Goal: Transaction & Acquisition: Purchase product/service

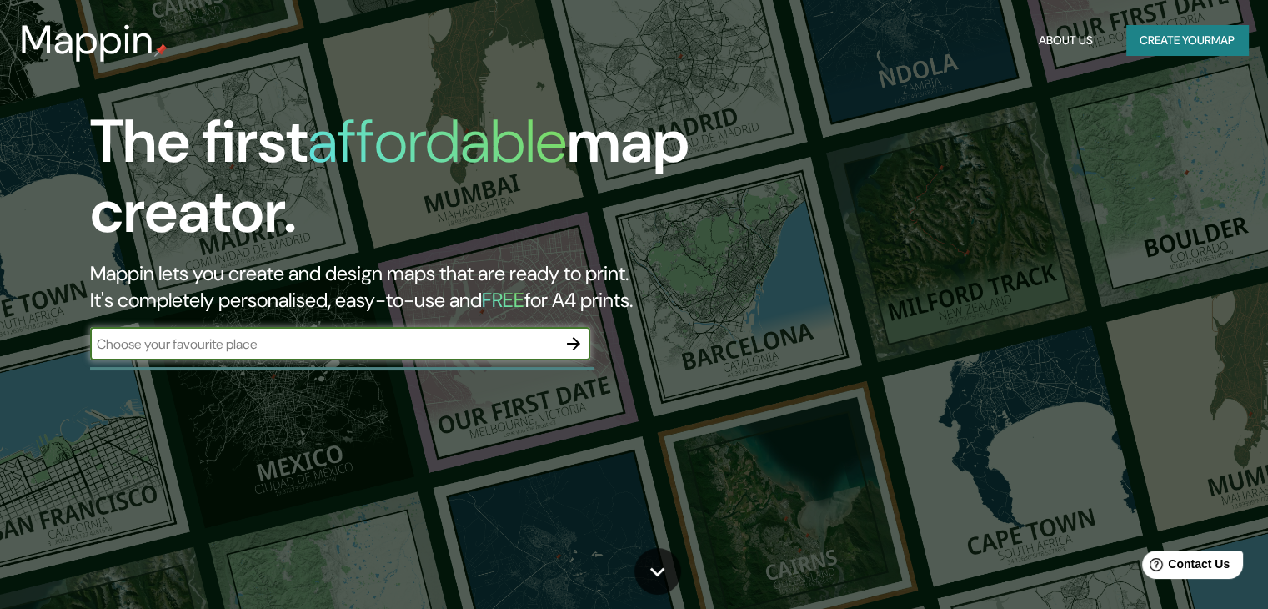
click at [574, 344] on icon "button" at bounding box center [573, 343] width 13 height 13
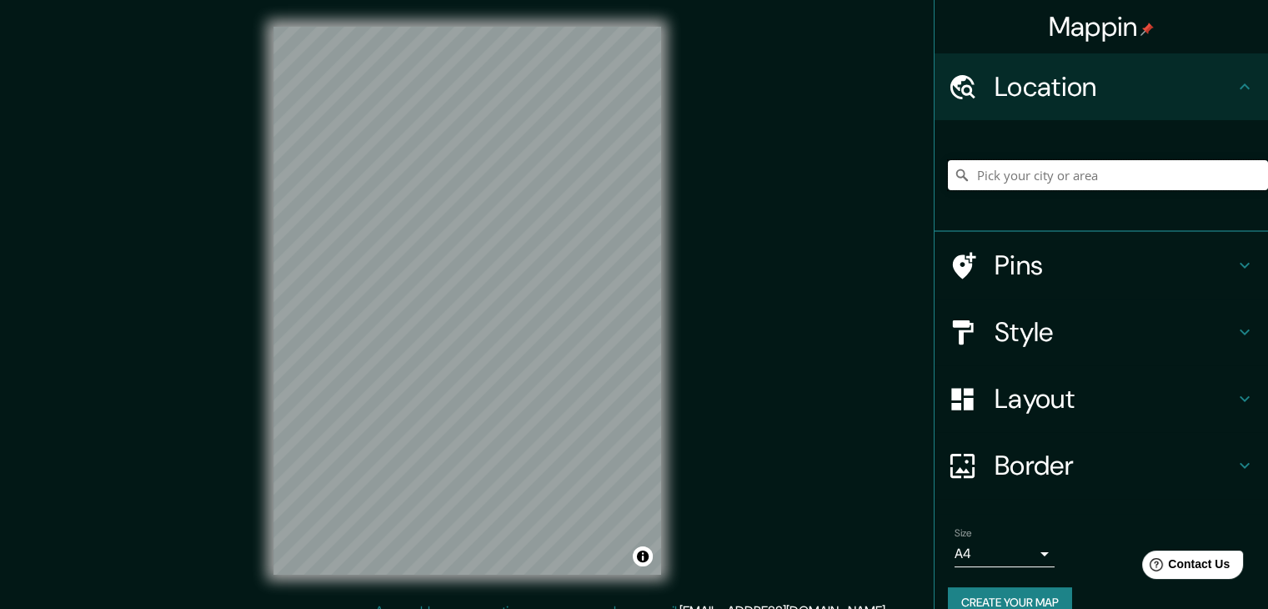
click at [990, 178] on input "Pick your city or area" at bounding box center [1108, 175] width 320 height 30
type input "L"
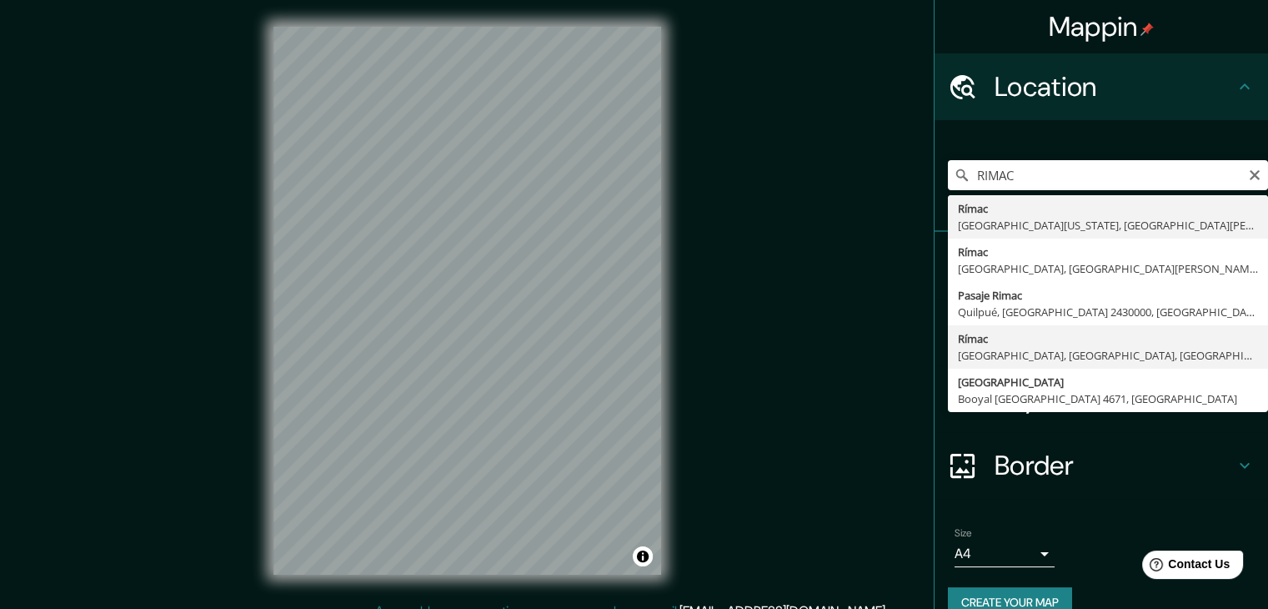
type input "Rímac, [GEOGRAPHIC_DATA], [GEOGRAPHIC_DATA], [GEOGRAPHIC_DATA]"
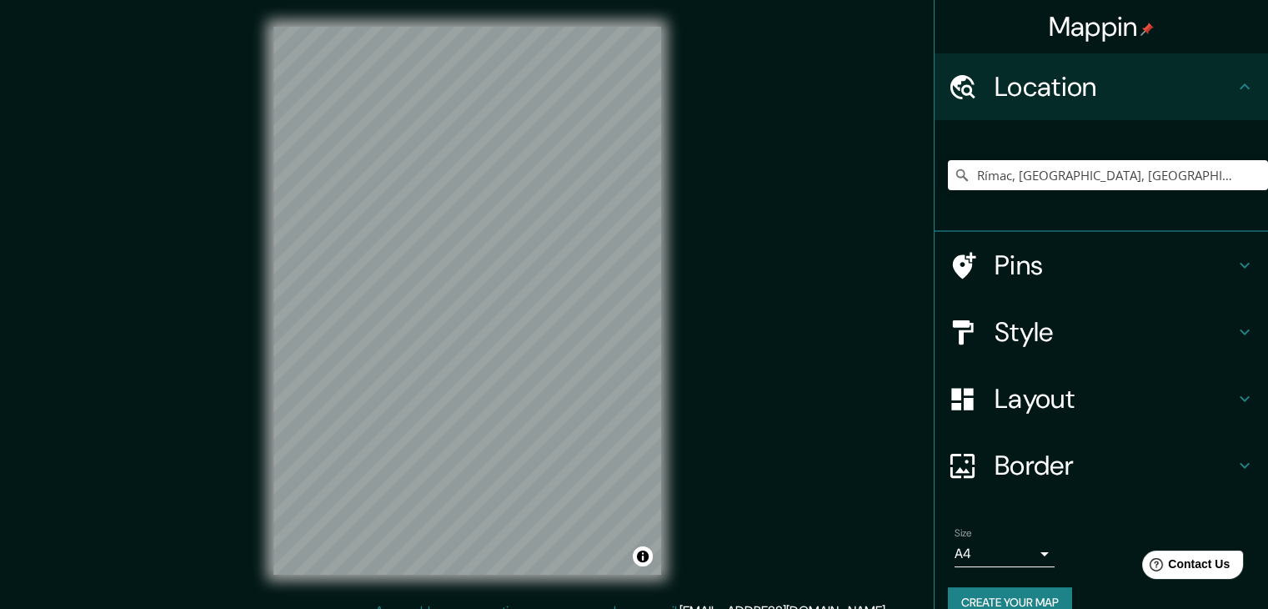
click at [1054, 329] on h4 "Style" at bounding box center [1115, 331] width 240 height 33
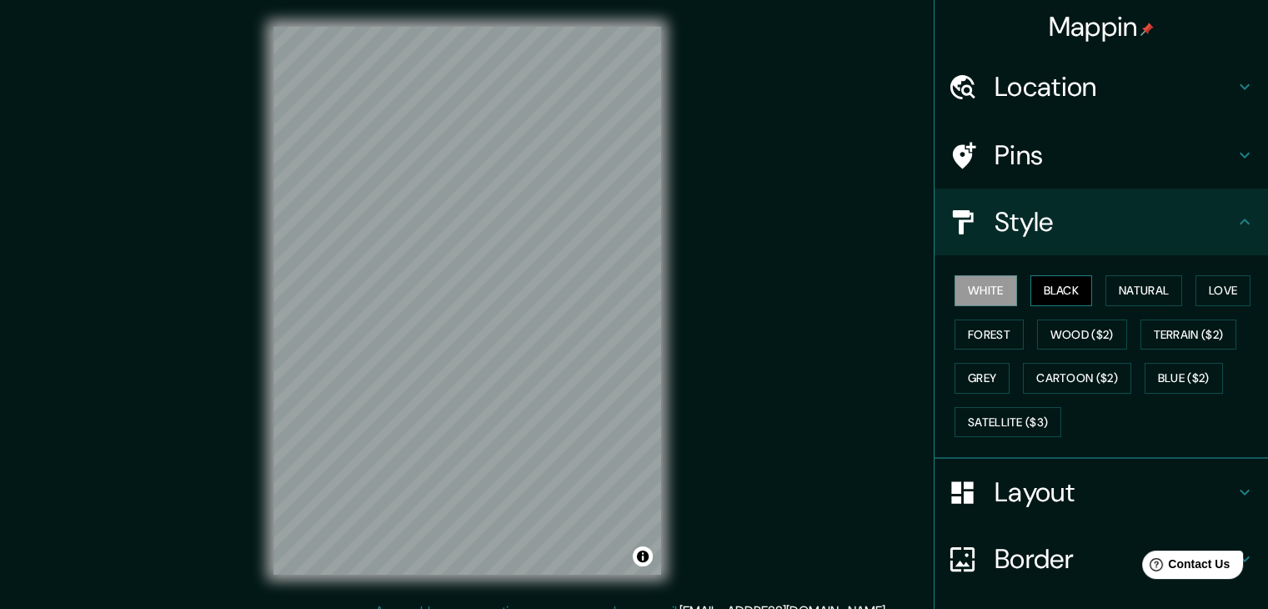
click at [1037, 288] on button "Black" at bounding box center [1062, 290] width 63 height 31
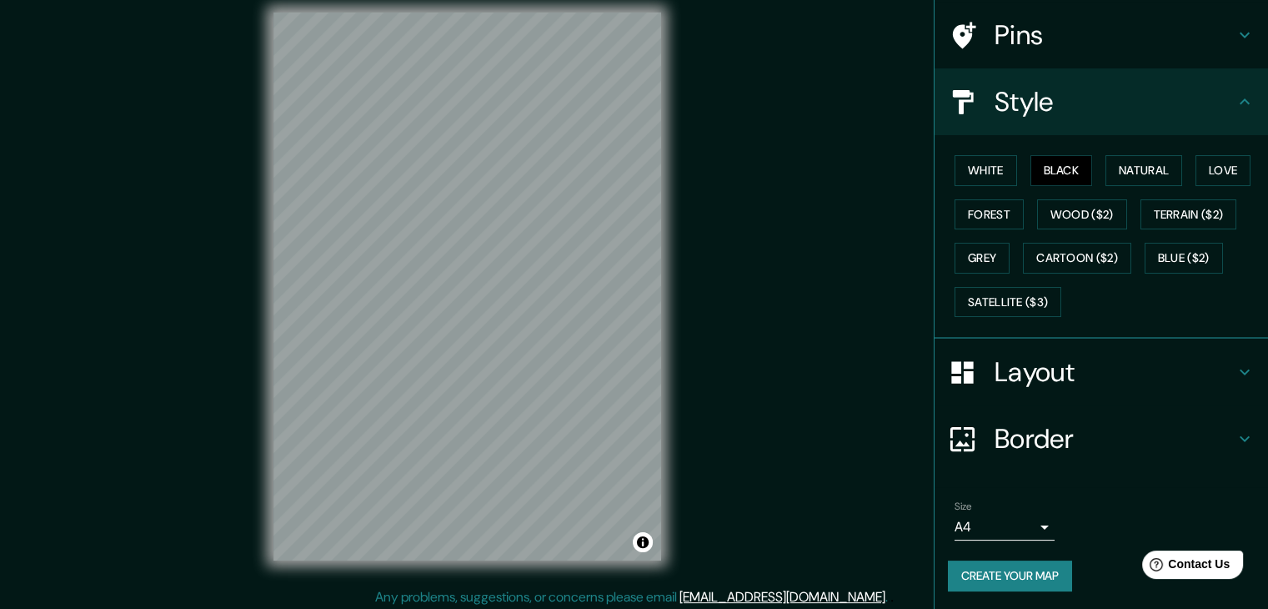
scroll to position [19, 0]
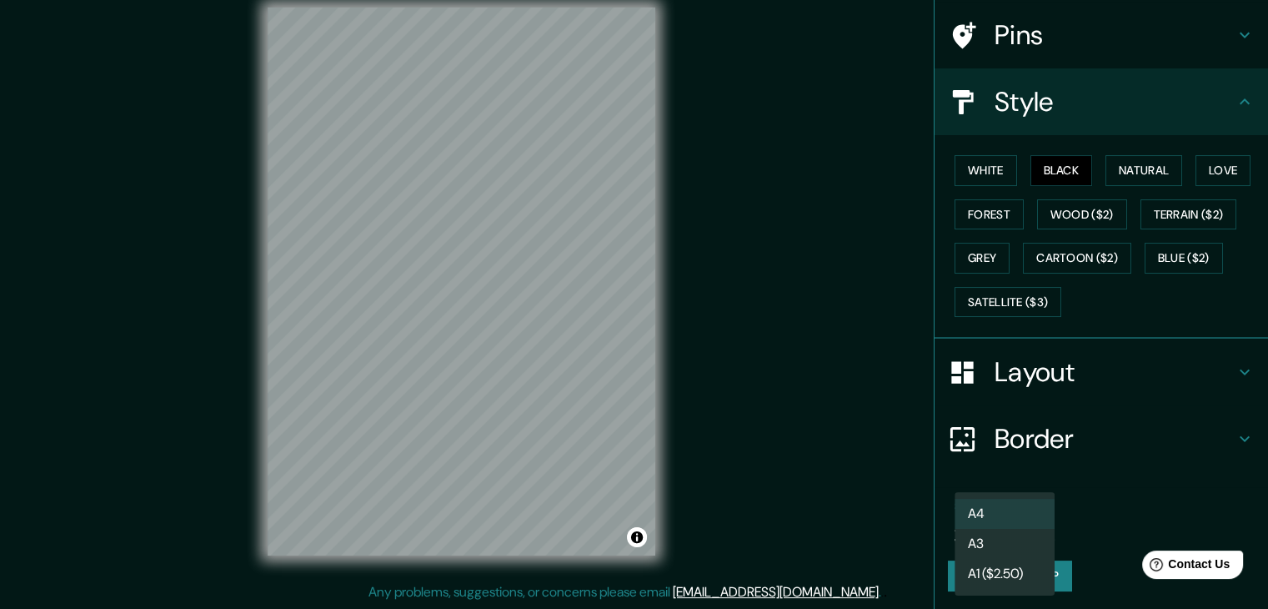
click at [1032, 525] on body "Mappin Location Rímac, Lima, Provincia de Lima, Perú Pins Style White Black Nat…" at bounding box center [634, 285] width 1268 height 609
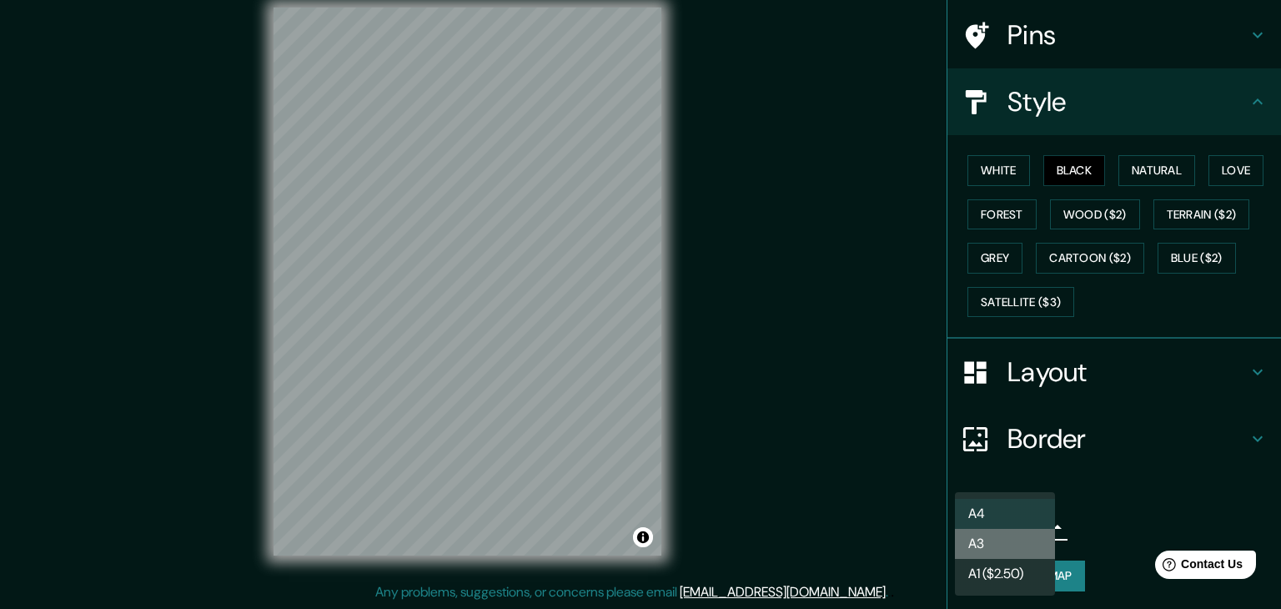
click at [1011, 553] on li "A3" at bounding box center [1005, 544] width 100 height 30
type input "a4"
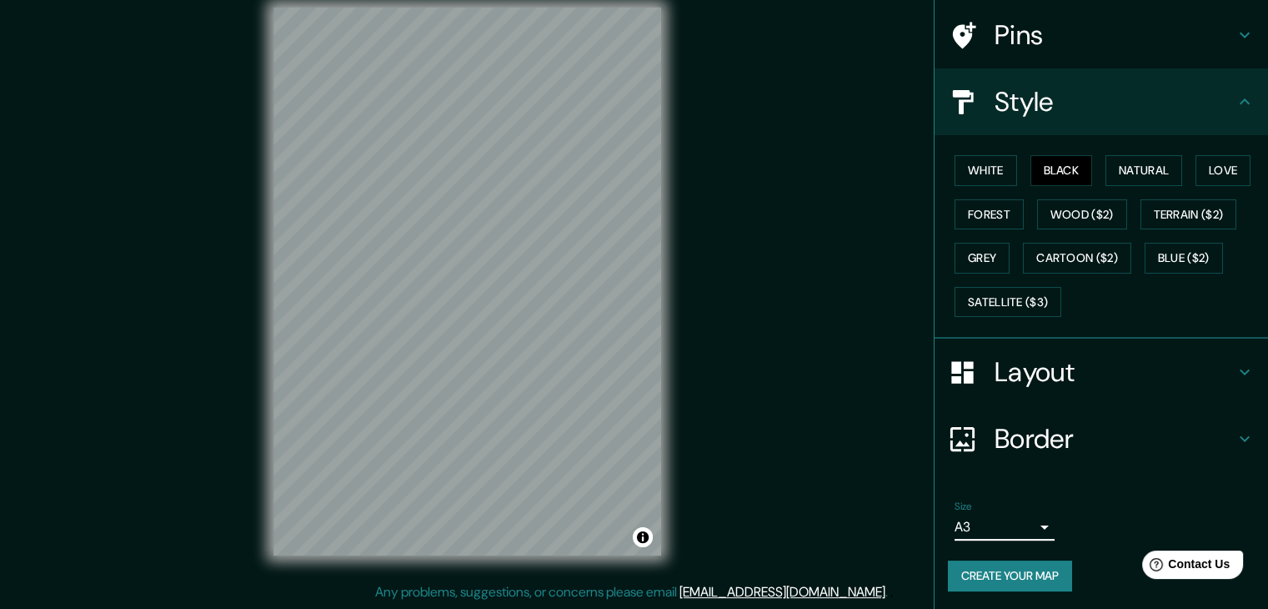
click at [1034, 575] on button "Create your map" at bounding box center [1010, 575] width 124 height 31
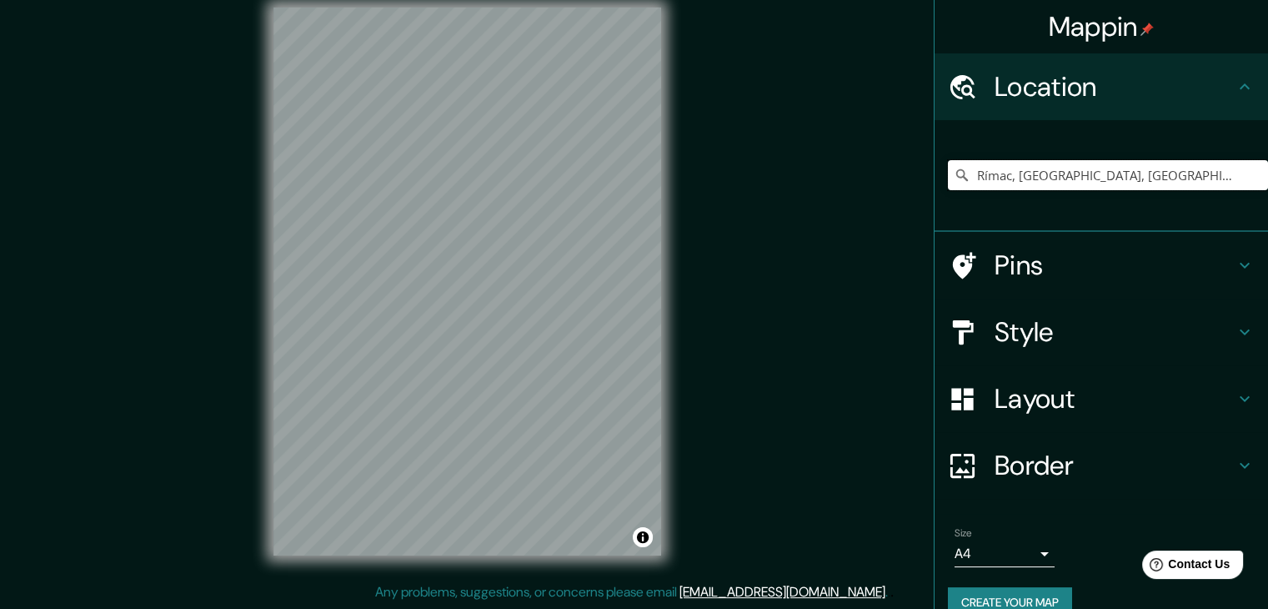
click at [1016, 174] on input "Rímac, [GEOGRAPHIC_DATA], [GEOGRAPHIC_DATA], [GEOGRAPHIC_DATA]" at bounding box center [1108, 175] width 320 height 30
click at [956, 176] on icon at bounding box center [962, 175] width 12 height 12
click at [1032, 178] on input "Rímac, [GEOGRAPHIC_DATA], [GEOGRAPHIC_DATA], [GEOGRAPHIC_DATA]" at bounding box center [1108, 175] width 320 height 30
drag, startPoint x: 1192, startPoint y: 171, endPoint x: 838, endPoint y: 186, distance: 354.7
click at [838, 186] on div "Mappin Location [GEOGRAPHIC_DATA], [GEOGRAPHIC_DATA], [GEOGRAPHIC_DATA], [GEOGR…" at bounding box center [634, 295] width 1268 height 628
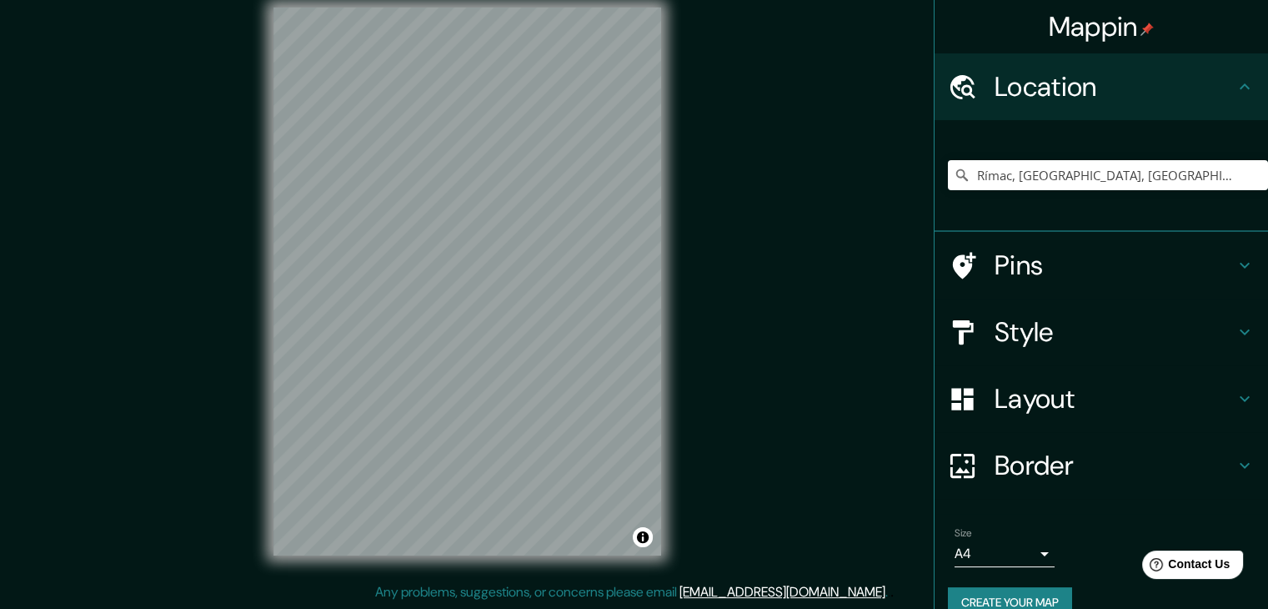
click at [954, 178] on icon at bounding box center [962, 175] width 17 height 17
click at [954, 172] on icon at bounding box center [962, 175] width 17 height 17
drag, startPoint x: 1197, startPoint y: 178, endPoint x: 837, endPoint y: 158, distance: 360.8
click at [837, 158] on div "Mappin Location [GEOGRAPHIC_DATA], [GEOGRAPHIC_DATA], [GEOGRAPHIC_DATA], [GEOGR…" at bounding box center [634, 295] width 1268 height 628
click at [956, 177] on icon at bounding box center [962, 175] width 17 height 17
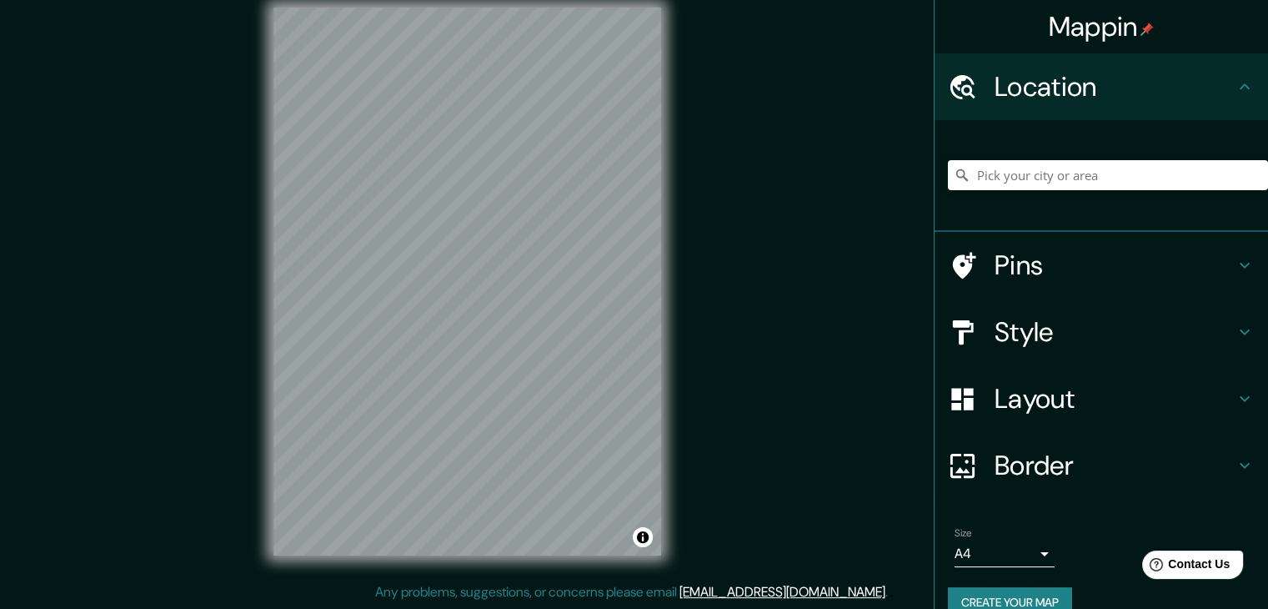
click at [954, 181] on icon at bounding box center [962, 175] width 17 height 17
click at [984, 176] on input "Pick your city or area" at bounding box center [1108, 175] width 320 height 30
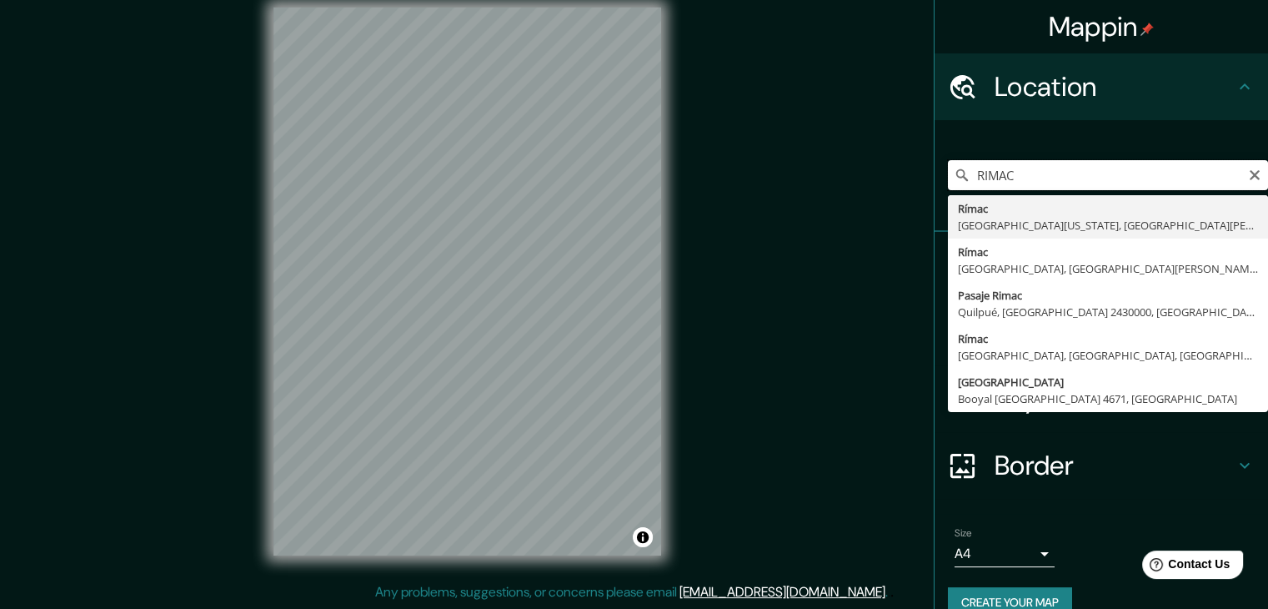
drag, startPoint x: 1014, startPoint y: 172, endPoint x: 945, endPoint y: 181, distance: 69.8
click at [948, 181] on div "[GEOGRAPHIC_DATA][US_STATE], [GEOGRAPHIC_DATA][PERSON_NAME], [GEOGRAPHIC_DATA][…" at bounding box center [1108, 175] width 320 height 30
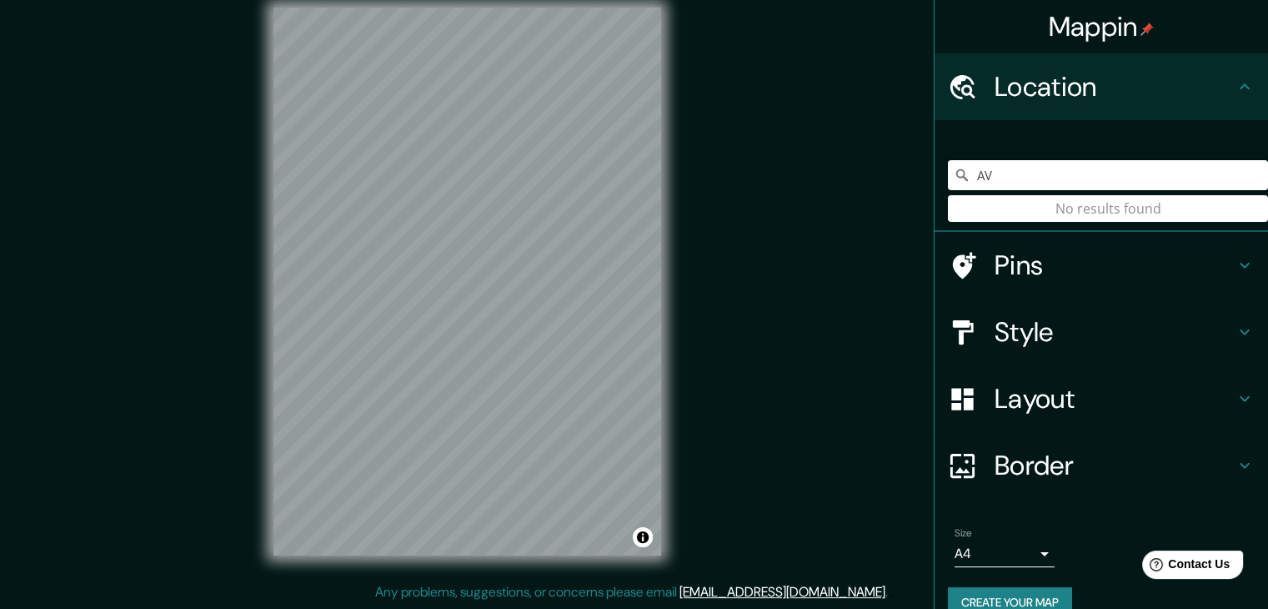
type input "A"
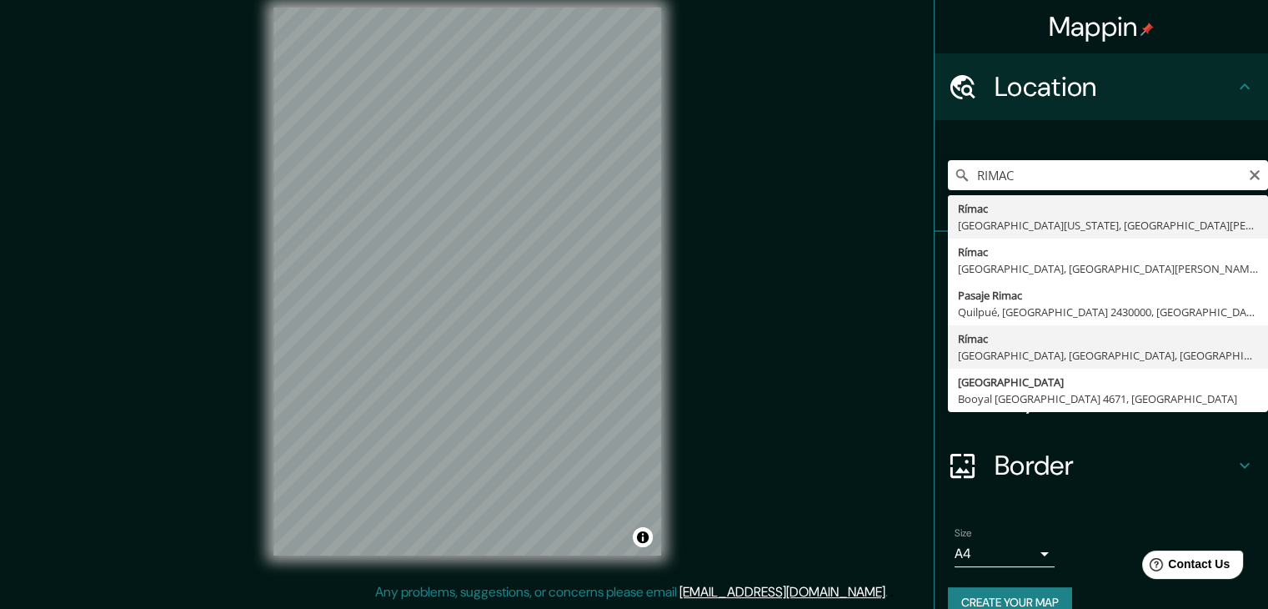
type input "Rímac, [GEOGRAPHIC_DATA], [GEOGRAPHIC_DATA], [GEOGRAPHIC_DATA]"
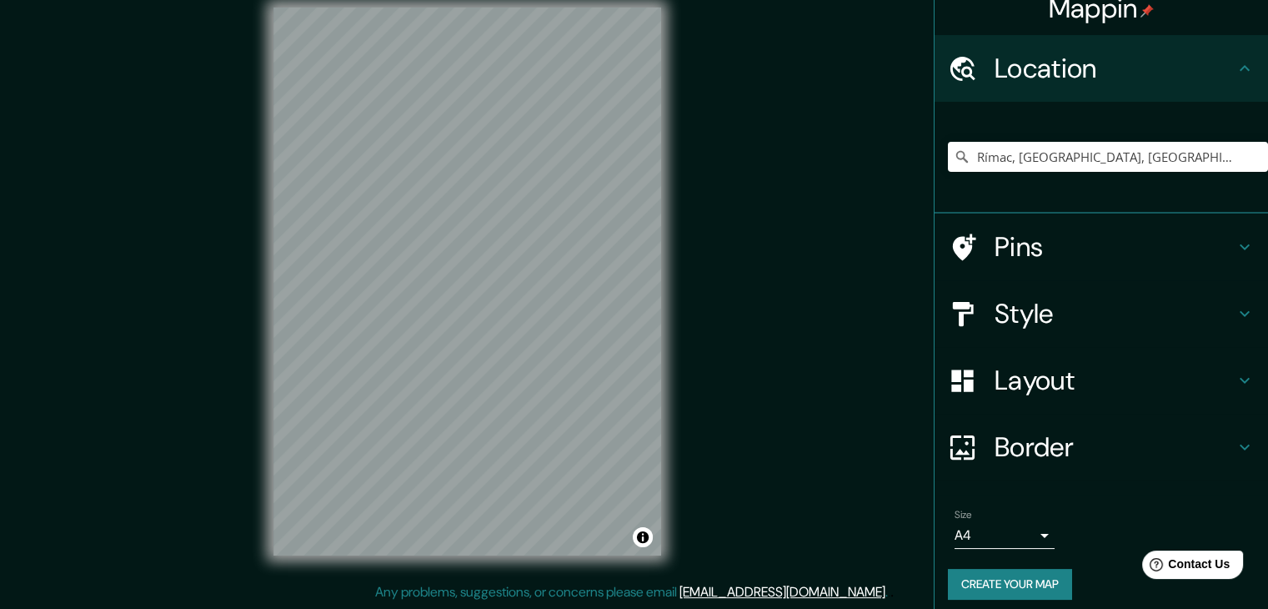
scroll to position [28, 0]
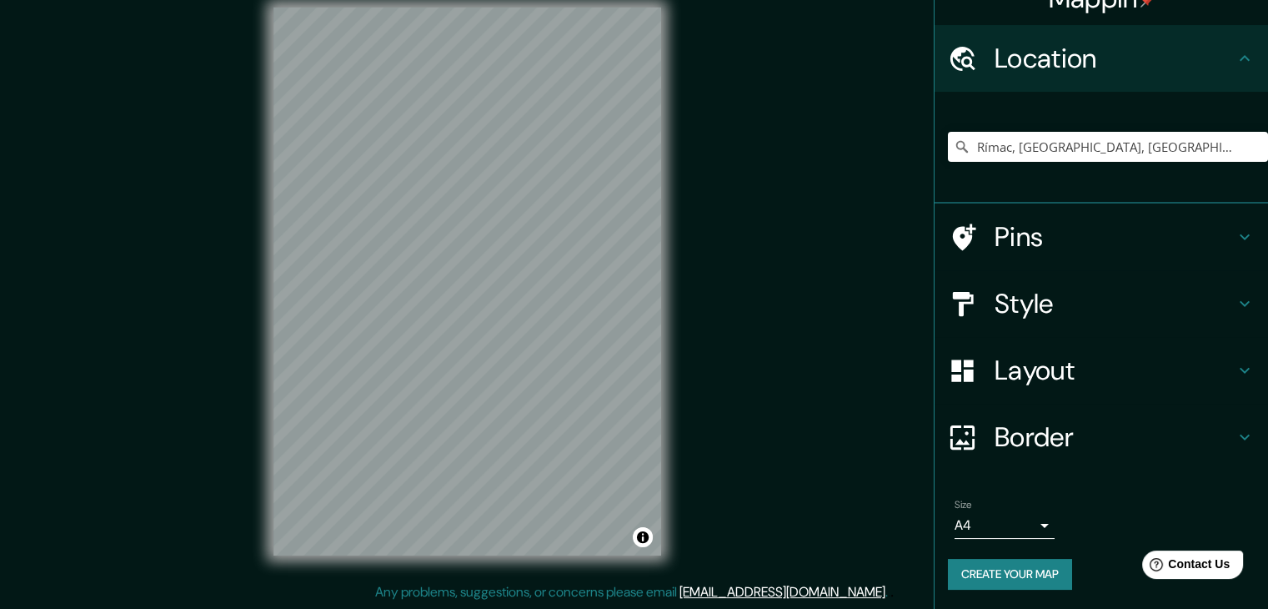
click at [1028, 521] on body "Mappin Location [GEOGRAPHIC_DATA], [GEOGRAPHIC_DATA], [GEOGRAPHIC_DATA], [GEOGR…" at bounding box center [634, 285] width 1268 height 609
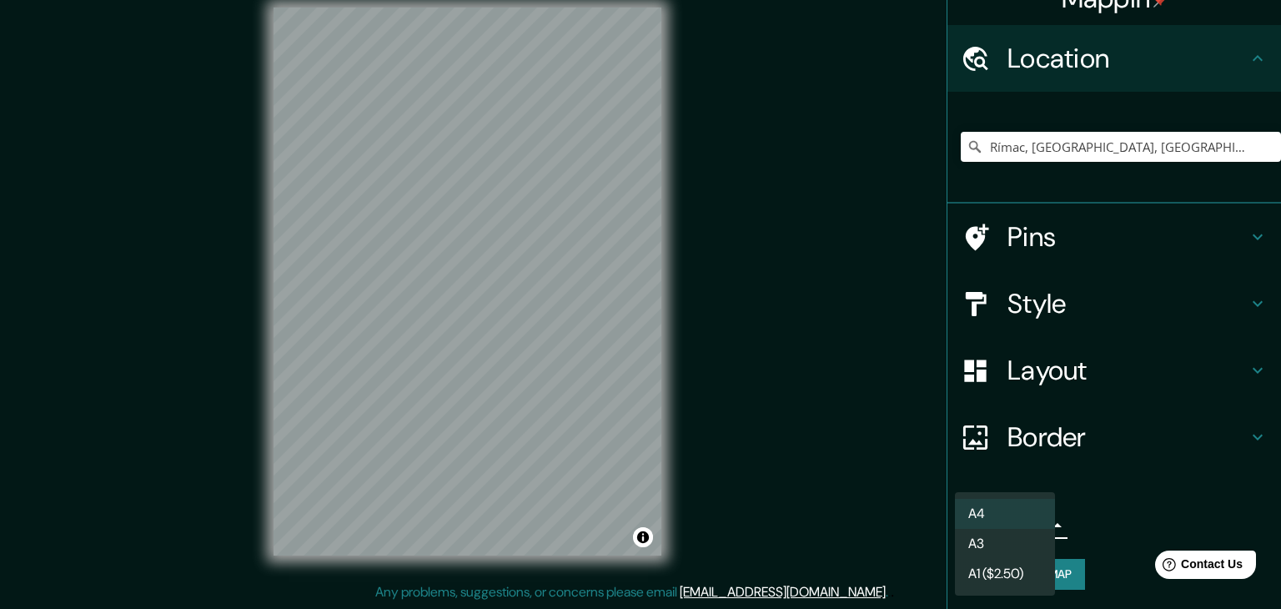
click at [998, 547] on li "A3" at bounding box center [1005, 544] width 100 height 30
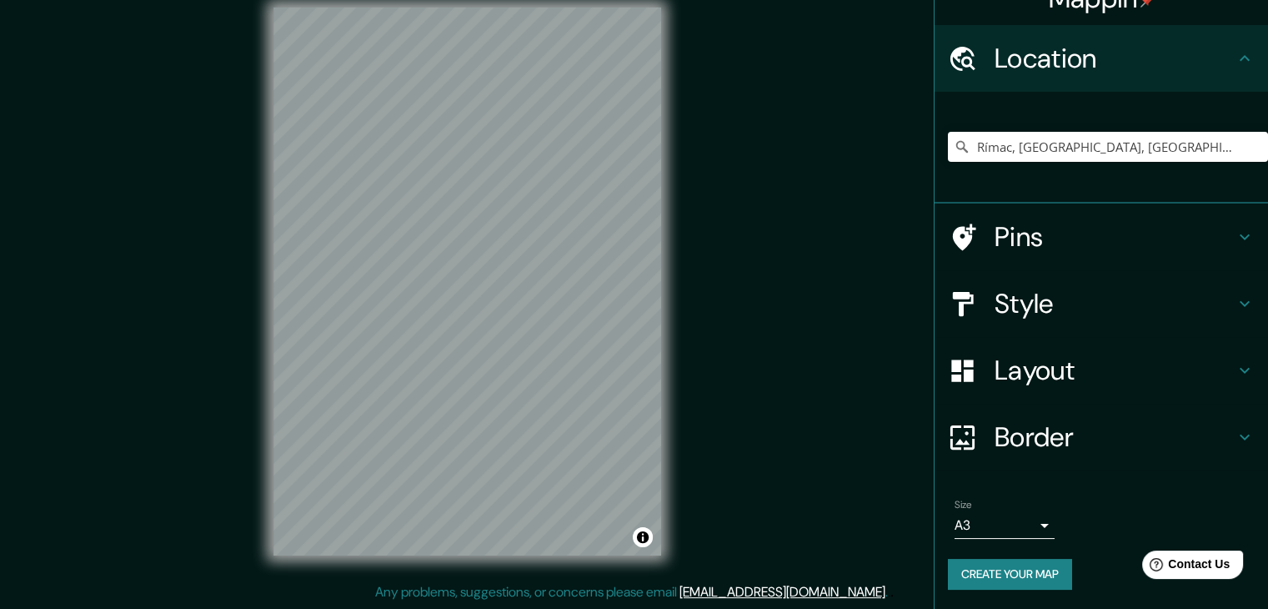
click at [827, 356] on div "Mappin Location [GEOGRAPHIC_DATA], [GEOGRAPHIC_DATA], [GEOGRAPHIC_DATA], [GEOGR…" at bounding box center [634, 295] width 1268 height 628
click at [1037, 235] on h4 "Pins" at bounding box center [1115, 236] width 240 height 33
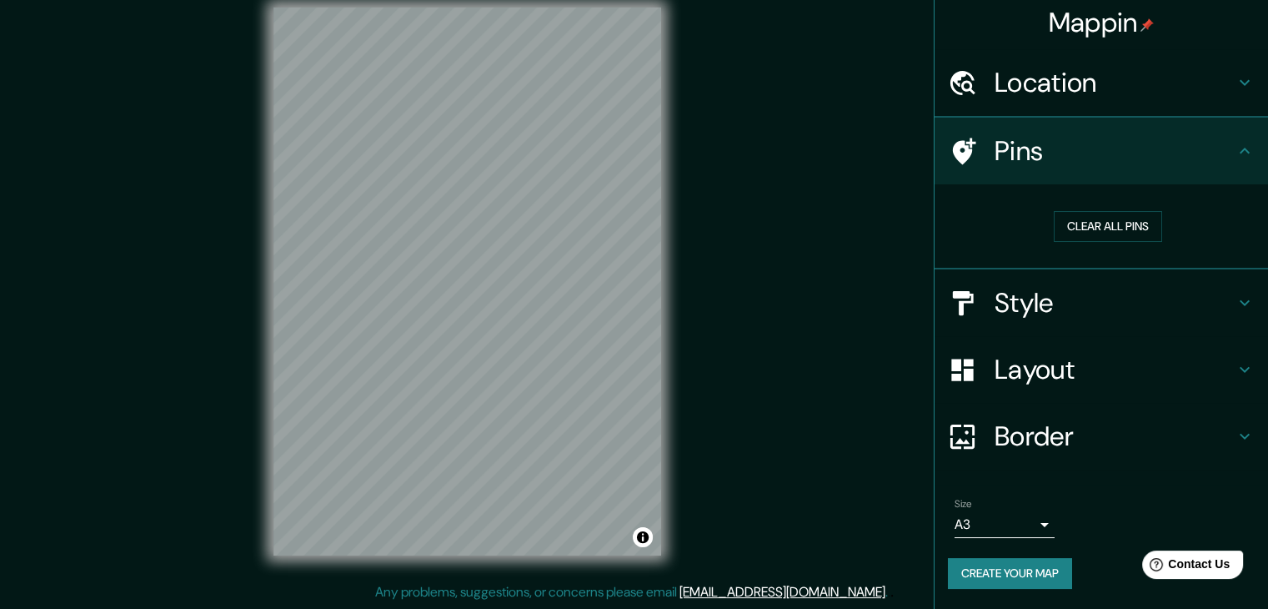
scroll to position [3, 0]
click at [1019, 315] on h4 "Style" at bounding box center [1115, 304] width 240 height 33
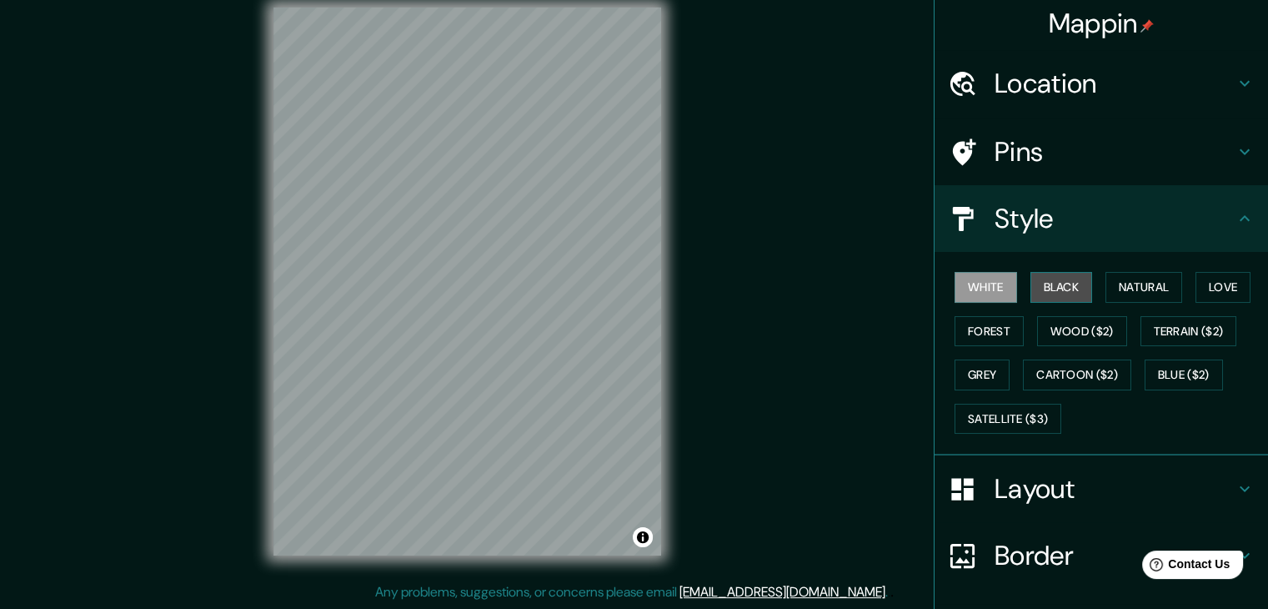
click at [1049, 299] on button "Black" at bounding box center [1062, 287] width 63 height 31
click at [795, 374] on div "Mappin Location [GEOGRAPHIC_DATA], [GEOGRAPHIC_DATA], [GEOGRAPHIC_DATA], [GEOGR…" at bounding box center [634, 295] width 1268 height 628
click at [1042, 488] on h4 "Layout" at bounding box center [1115, 488] width 240 height 33
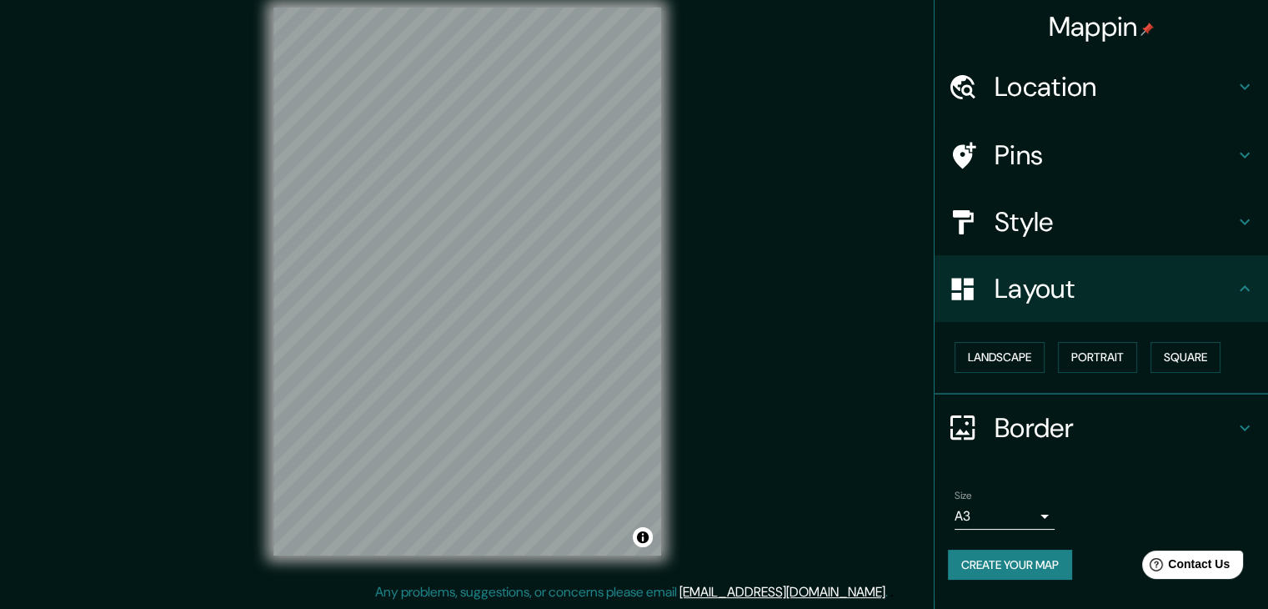
scroll to position [0, 0]
click at [1007, 368] on button "Landscape" at bounding box center [1000, 357] width 90 height 31
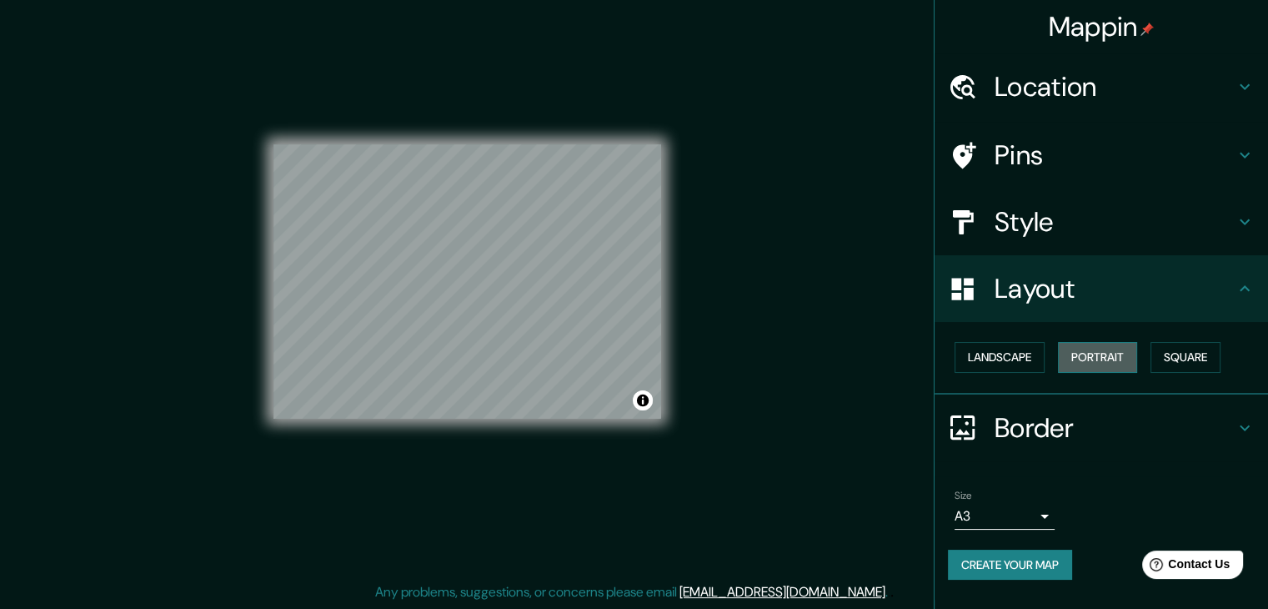
click at [1107, 361] on button "Portrait" at bounding box center [1097, 357] width 79 height 31
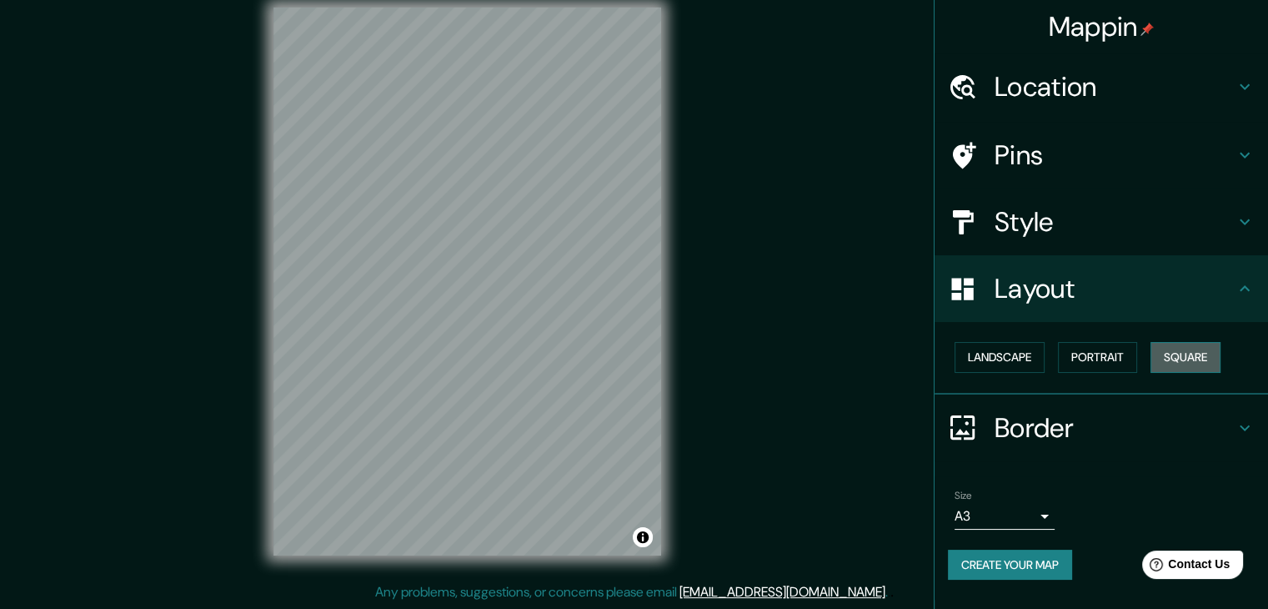
click at [1194, 361] on button "Square" at bounding box center [1186, 357] width 70 height 31
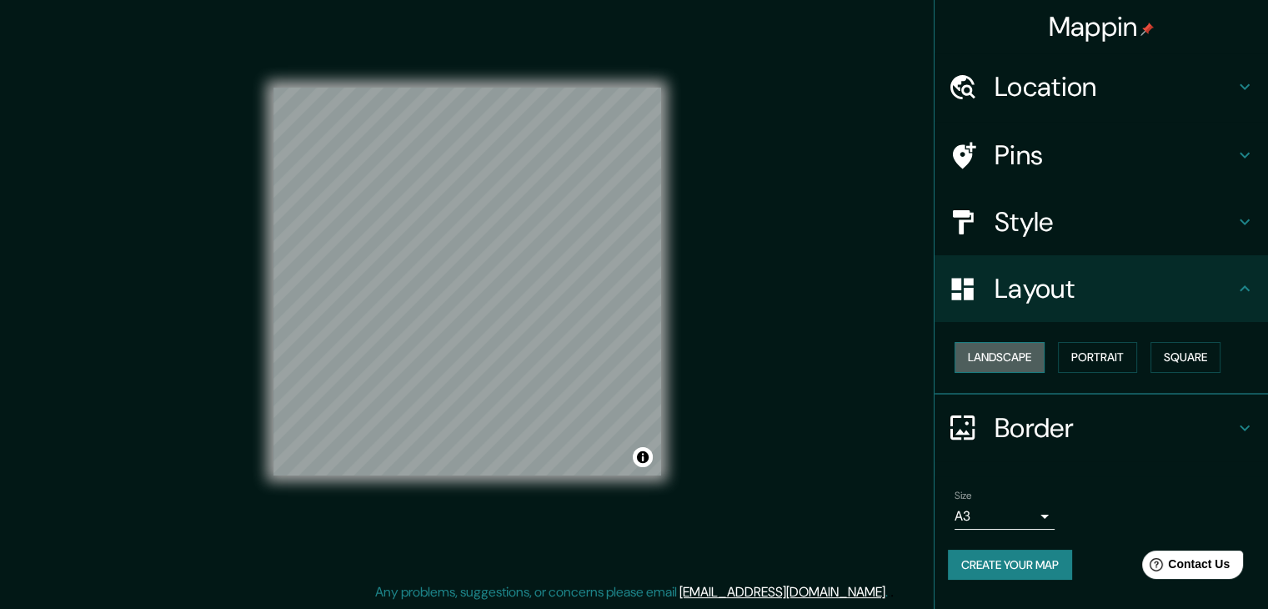
click at [1020, 354] on button "Landscape" at bounding box center [1000, 357] width 90 height 31
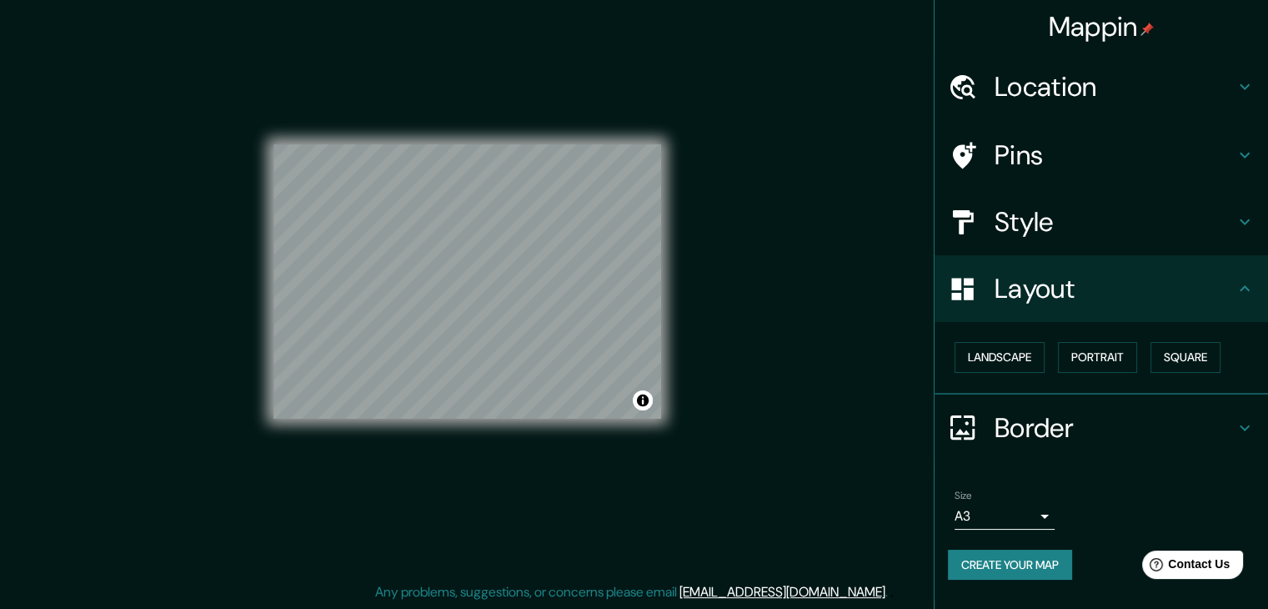
click at [811, 367] on div "Mappin Location [GEOGRAPHIC_DATA], [GEOGRAPHIC_DATA], [GEOGRAPHIC_DATA], [GEOGR…" at bounding box center [634, 295] width 1268 height 628
click at [761, 364] on div "Mappin Location [GEOGRAPHIC_DATA], [GEOGRAPHIC_DATA], [GEOGRAPHIC_DATA], [GEOGR…" at bounding box center [634, 295] width 1268 height 628
click at [474, 515] on div "© Mapbox © OpenStreetMap Improve this map" at bounding box center [468, 282] width 388 height 548
click at [1046, 568] on button "Create your map" at bounding box center [1010, 565] width 124 height 31
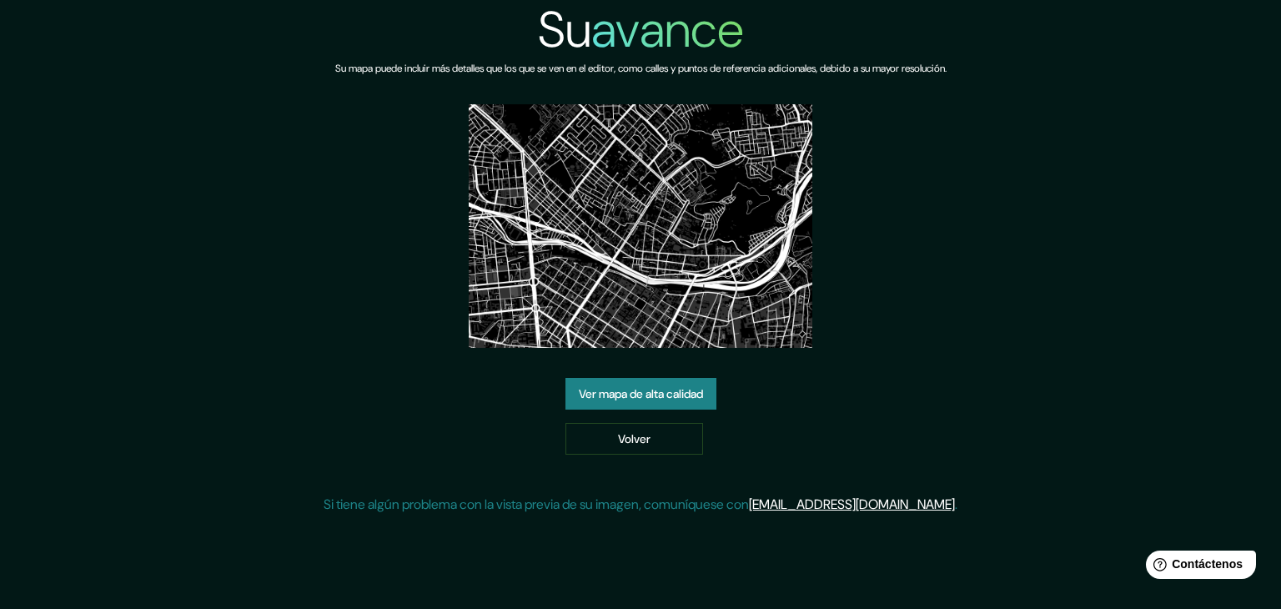
click at [641, 301] on img at bounding box center [641, 226] width 344 height 244
click at [590, 393] on font "Ver mapa de alta calidad" at bounding box center [641, 393] width 124 height 15
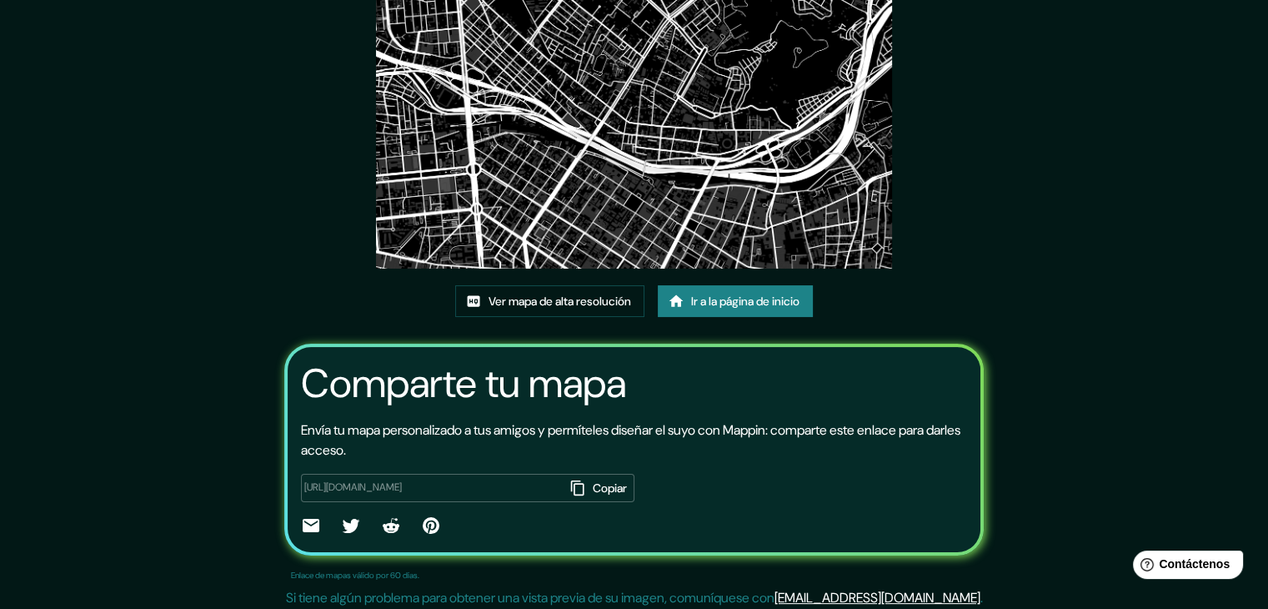
scroll to position [175, 0]
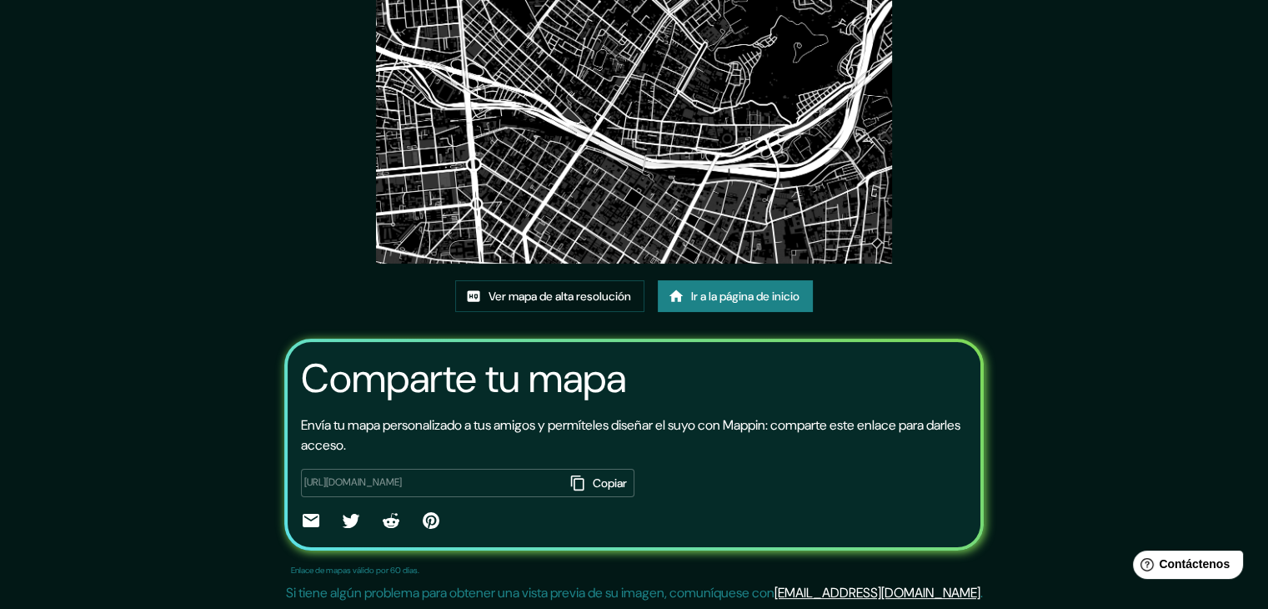
click at [593, 481] on font "Copiar" at bounding box center [610, 482] width 34 height 15
click at [280, 236] on div "Este mapa fue creado con Mappin Ver mapa de alta resolución Ir a la página de i…" at bounding box center [634, 217] width 741 height 785
click at [579, 296] on font "Ver mapa de alta resolución" at bounding box center [560, 296] width 143 height 15
